Goal: Information Seeking & Learning: Understand process/instructions

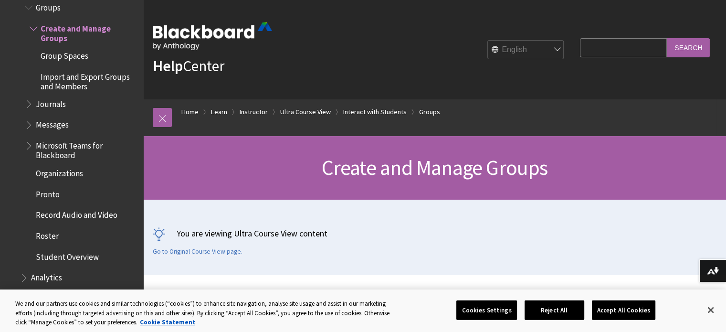
click at [606, 44] on input "Search Query" at bounding box center [623, 47] width 87 height 19
click at [641, 49] on input "how to chnage graades" at bounding box center [623, 47] width 87 height 19
type input "how to chnage grades"
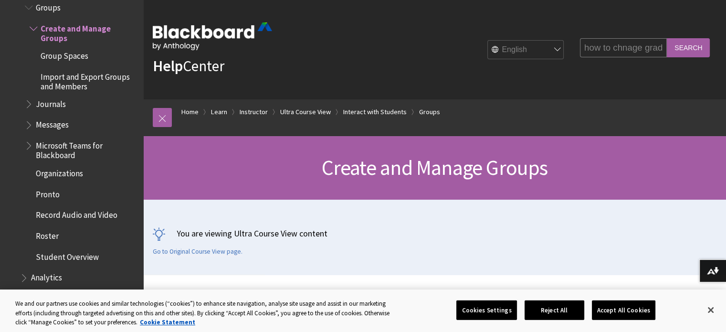
click at [680, 49] on input "Search" at bounding box center [688, 47] width 43 height 19
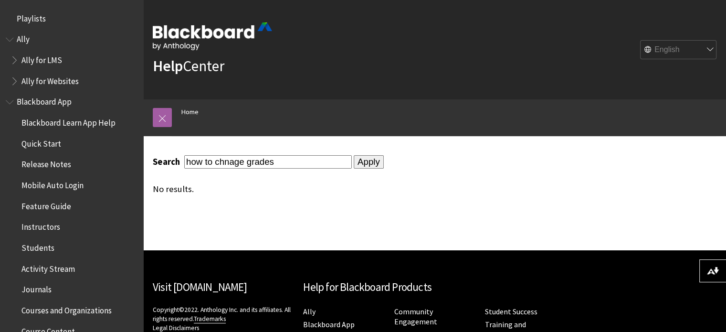
click at [231, 162] on input "how to chnage grades" at bounding box center [268, 161] width 168 height 13
type input "how to change grades"
click at [364, 160] on input "Apply" at bounding box center [369, 161] width 30 height 13
click at [363, 163] on input "Apply" at bounding box center [369, 161] width 30 height 13
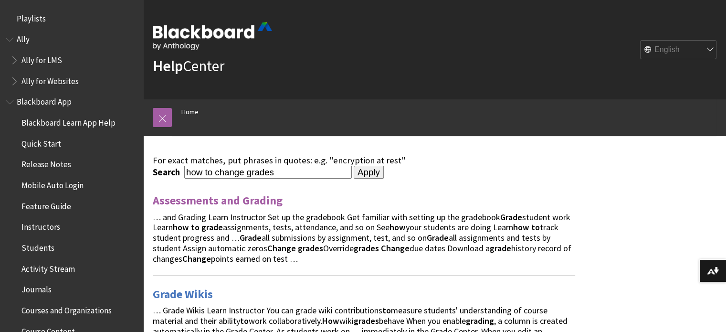
click at [190, 202] on link "Assessments and Grading" at bounding box center [218, 200] width 130 height 15
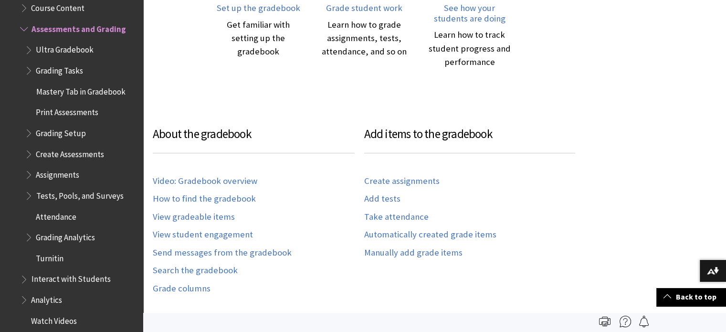
scroll to position [382, 0]
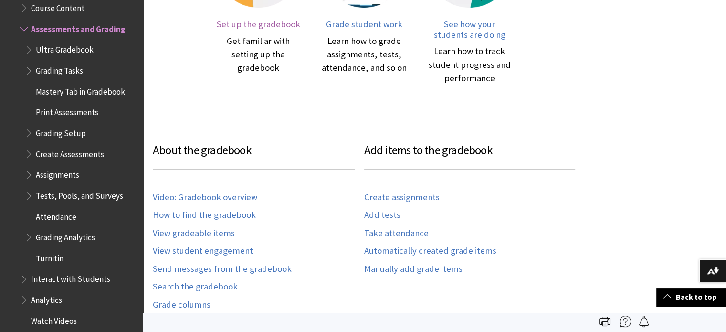
click at [263, 21] on span "Set up the gradebook" at bounding box center [259, 24] width 84 height 11
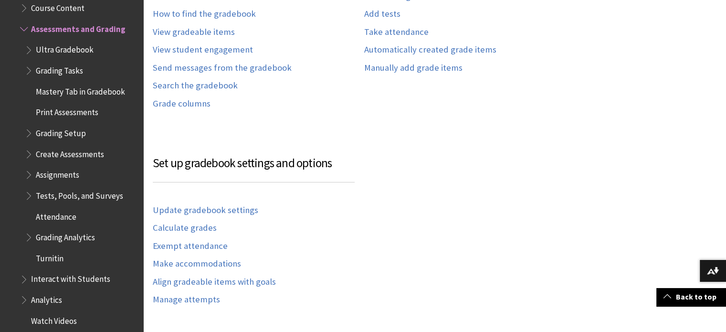
scroll to position [600, 0]
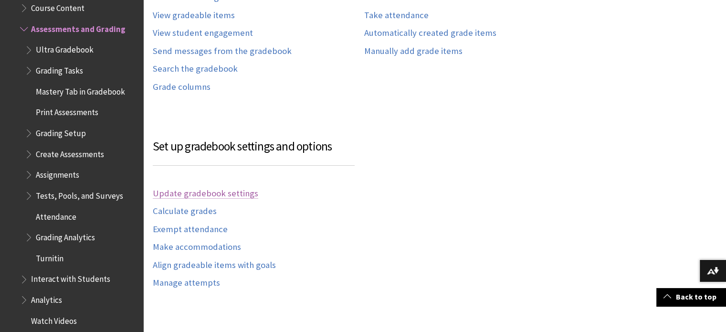
click at [207, 189] on link "Update gradebook settings" at bounding box center [205, 193] width 105 height 11
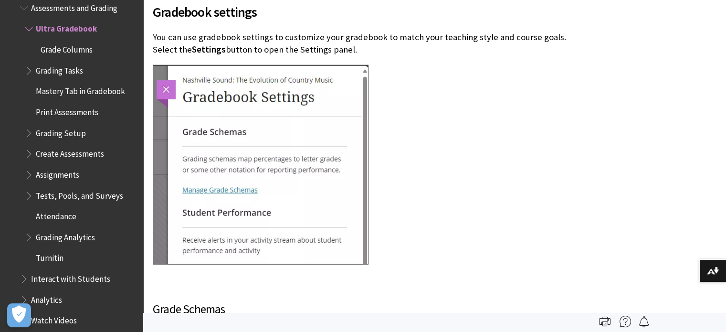
scroll to position [2434, 0]
